Goal: Find specific page/section: Find specific page/section

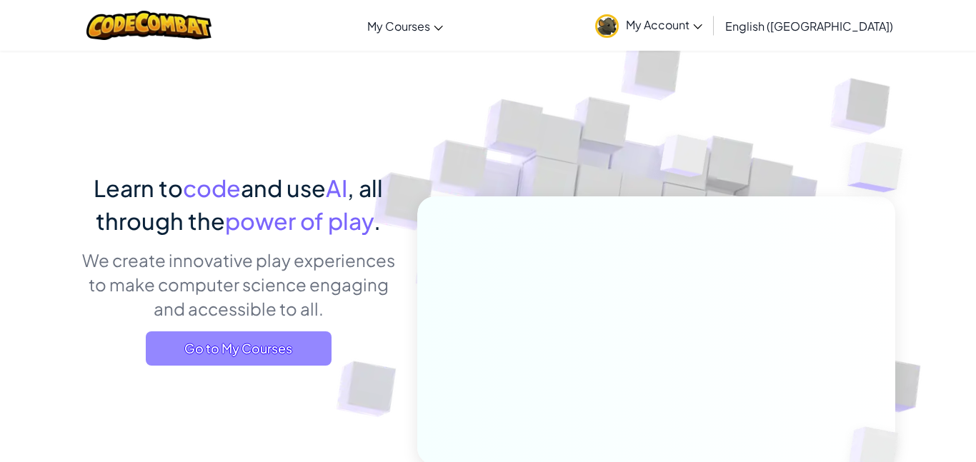
click at [267, 341] on span "Go to My Courses" at bounding box center [239, 348] width 186 height 34
